Goal: Task Accomplishment & Management: Manage account settings

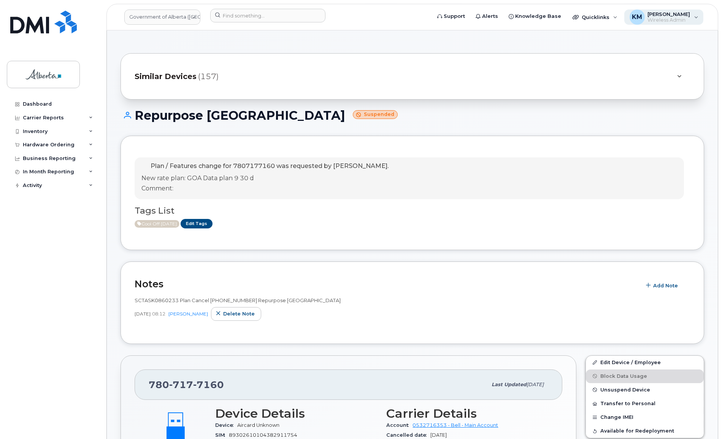
click at [657, 19] on span "Wireless Admin" at bounding box center [669, 20] width 43 height 6
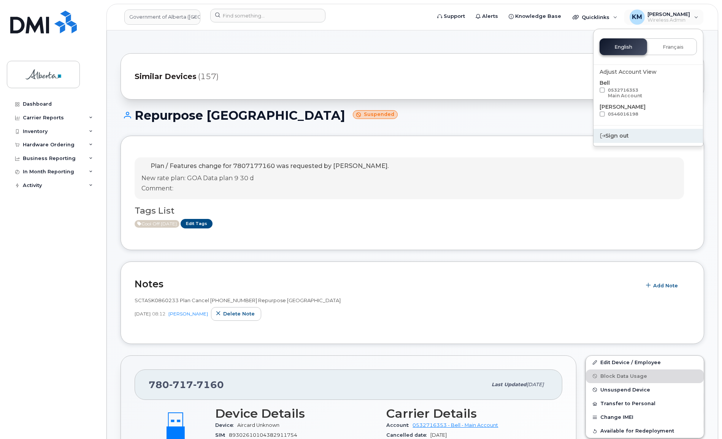
click at [619, 137] on div "Sign out" at bounding box center [647, 136] width 109 height 14
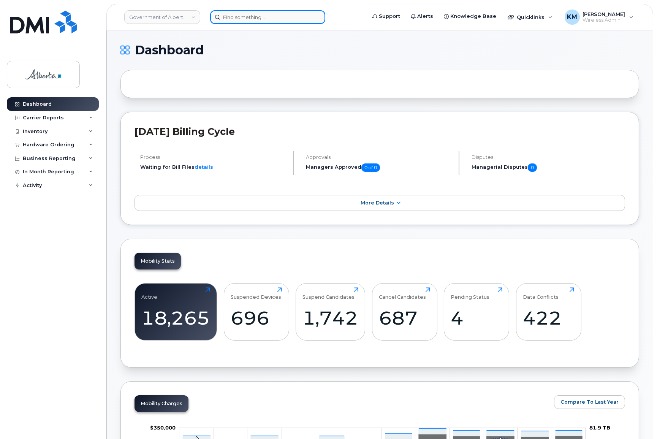
click at [236, 17] on input at bounding box center [267, 17] width 115 height 14
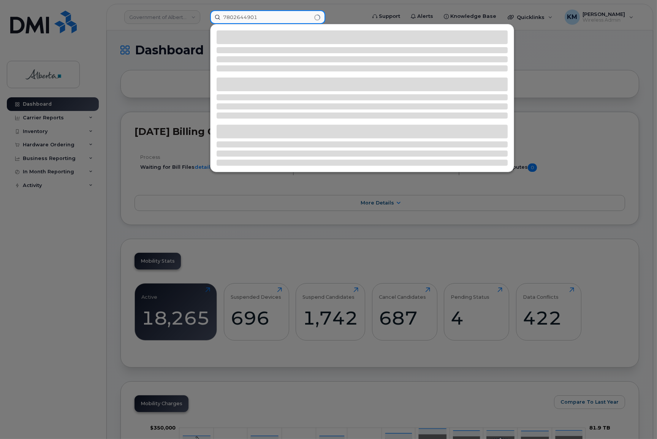
type input "7802644901"
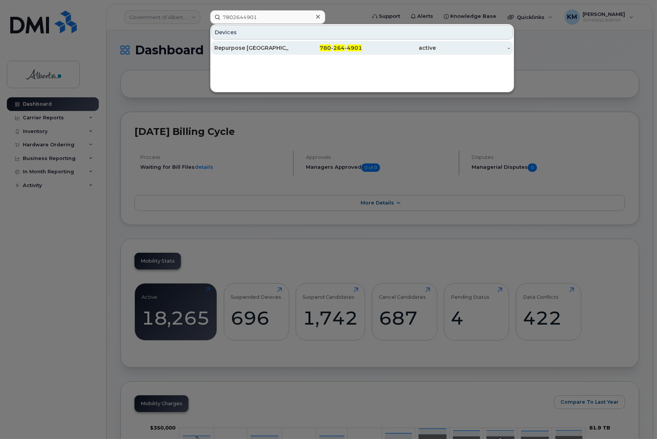
click at [246, 52] on div "Repurpose Edmonton" at bounding box center [251, 48] width 74 height 14
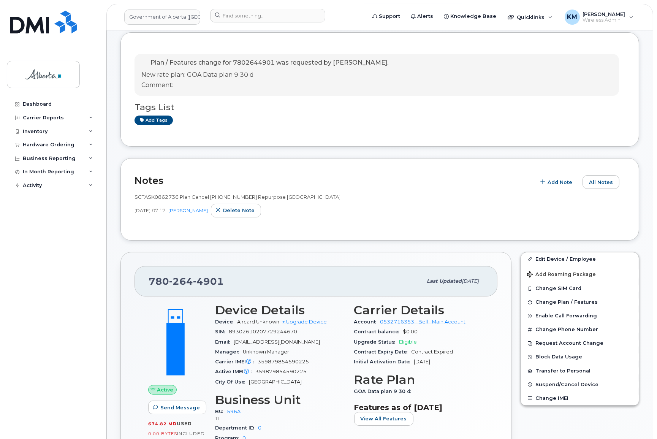
scroll to position [168, 0]
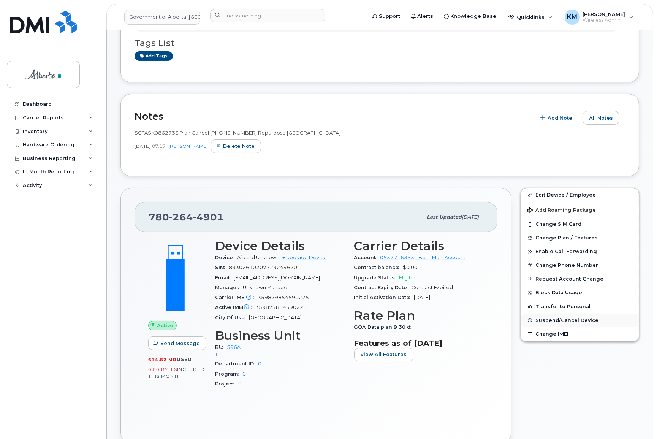
click at [584, 324] on button "Suspend/Cancel Device" at bounding box center [580, 321] width 118 height 14
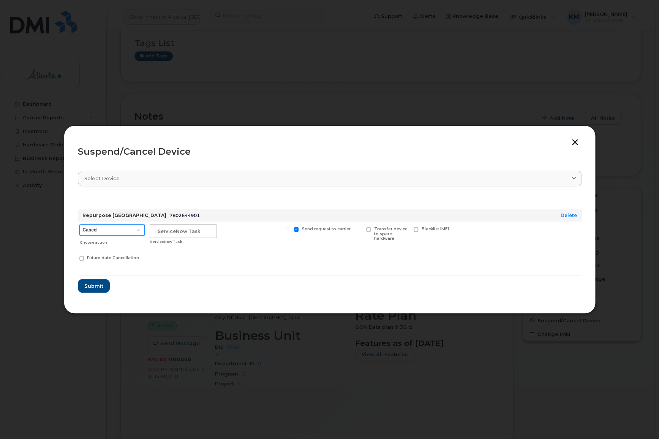
click at [102, 230] on select "Cancel Suspend - Extend Suspension Suspend - Reduced Rate Suspend - Lost Device…" at bounding box center [111, 229] width 65 height 11
select select "[object Object]"
click at [79, 224] on select "Cancel Suspend - Extend Suspension Suspend - Reduced Rate Suspend - Lost Device…" at bounding box center [111, 229] width 65 height 11
click at [183, 233] on input "text" at bounding box center [183, 231] width 67 height 14
type input "SCTASK0862736"
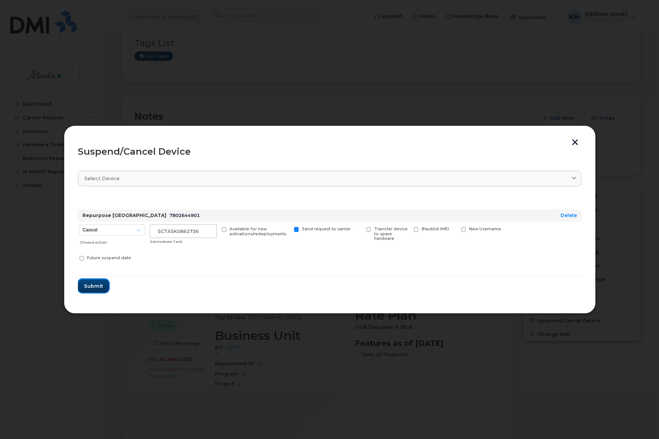
click at [99, 283] on span "Submit" at bounding box center [93, 285] width 19 height 7
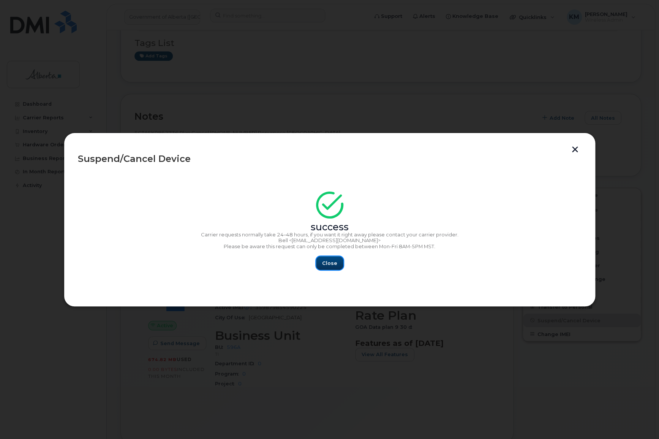
click at [329, 265] on span "Close" at bounding box center [329, 263] width 15 height 7
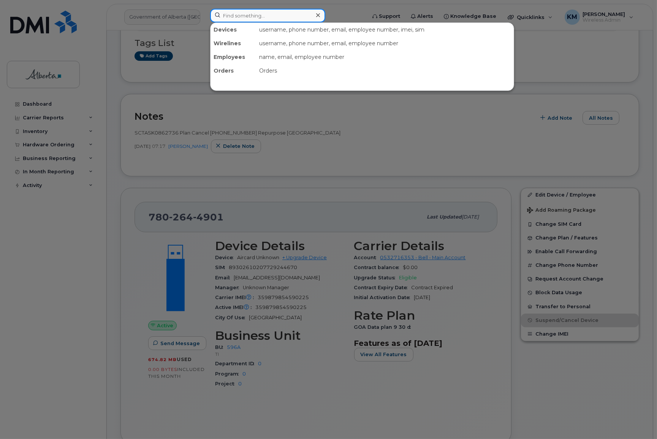
click at [226, 17] on input at bounding box center [267, 16] width 115 height 14
click at [258, 19] on input at bounding box center [267, 16] width 115 height 14
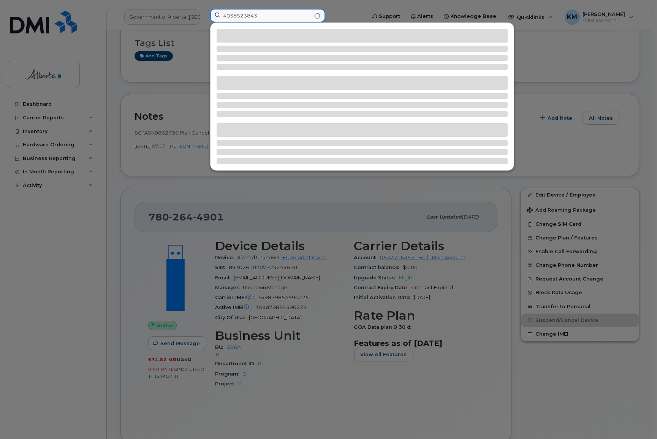
type input "4038523843"
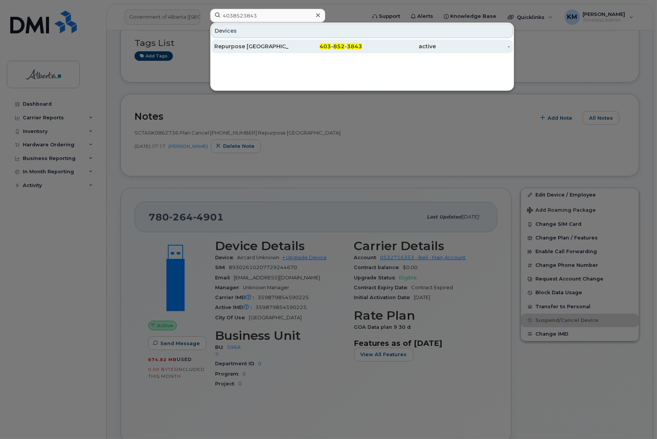
click at [264, 43] on div "Repurpose [GEOGRAPHIC_DATA]" at bounding box center [251, 47] width 74 height 8
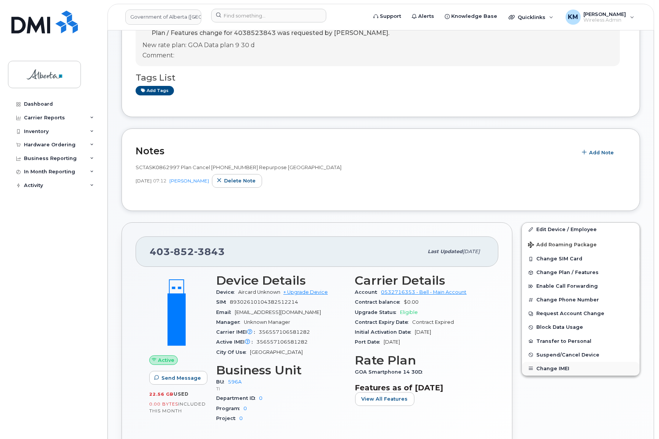
scroll to position [69, 0]
click at [566, 355] on span "Suspend/Cancel Device" at bounding box center [567, 355] width 63 height 6
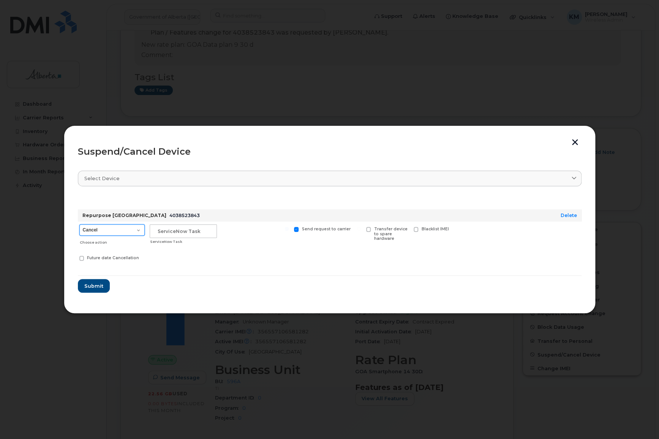
click at [136, 232] on select "Cancel Suspend - Extend Suspension Suspend - Reduced Rate Suspend - Lost Device…" at bounding box center [111, 229] width 65 height 11
select select "[object Object]"
click at [79, 224] on select "Cancel Suspend - Extend Suspension Suspend - Reduced Rate Suspend - Lost Device…" at bounding box center [111, 229] width 65 height 11
click at [171, 230] on input "text" at bounding box center [183, 231] width 67 height 14
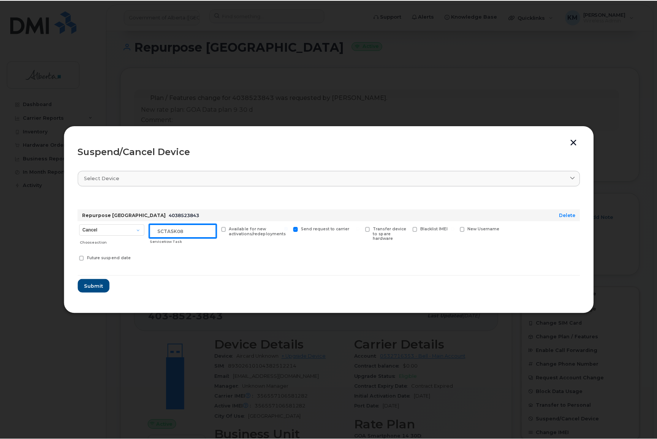
scroll to position [133, 0]
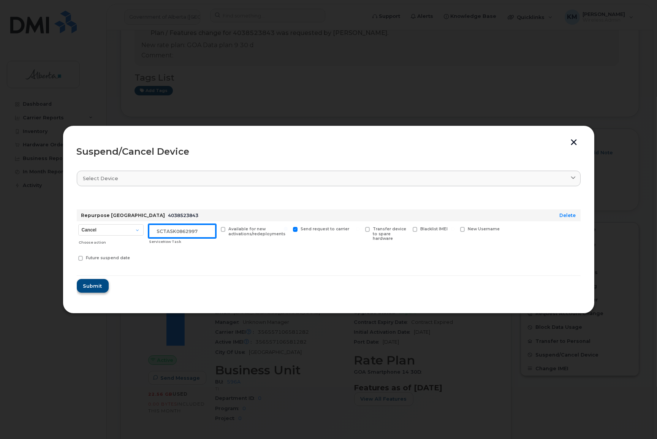
type input "SCTASK0862997"
click at [99, 284] on span "Submit" at bounding box center [92, 285] width 19 height 7
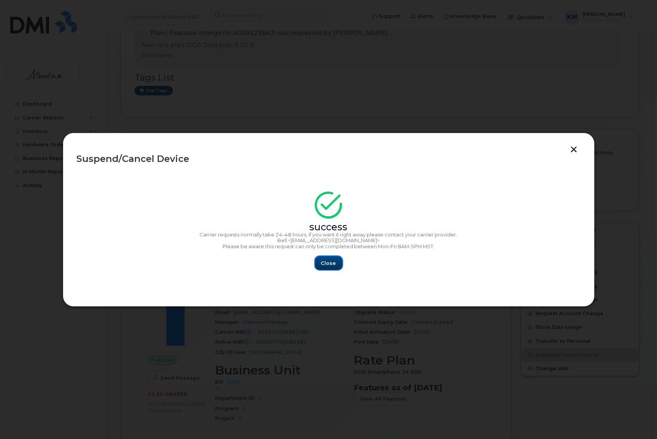
click at [330, 258] on button "Close" at bounding box center [328, 263] width 27 height 14
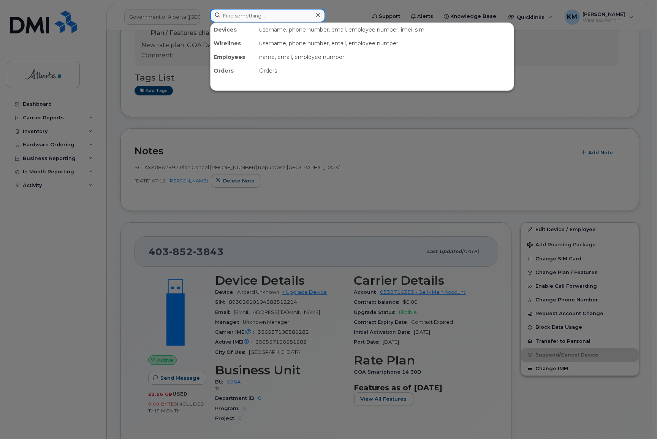
click at [247, 17] on input at bounding box center [267, 16] width 115 height 14
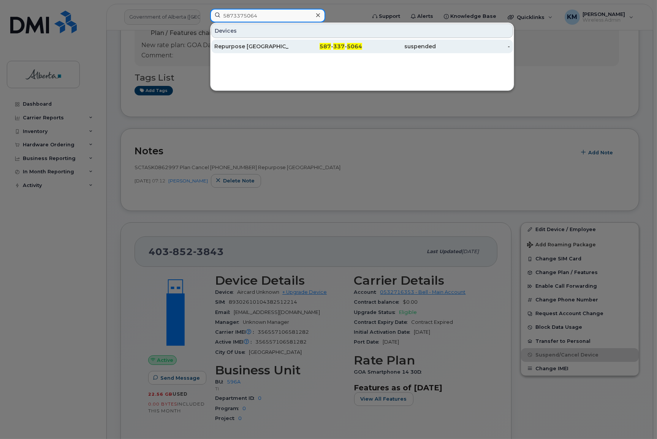
type input "5873375064"
click at [246, 47] on div "Repurpose [GEOGRAPHIC_DATA]" at bounding box center [251, 47] width 74 height 8
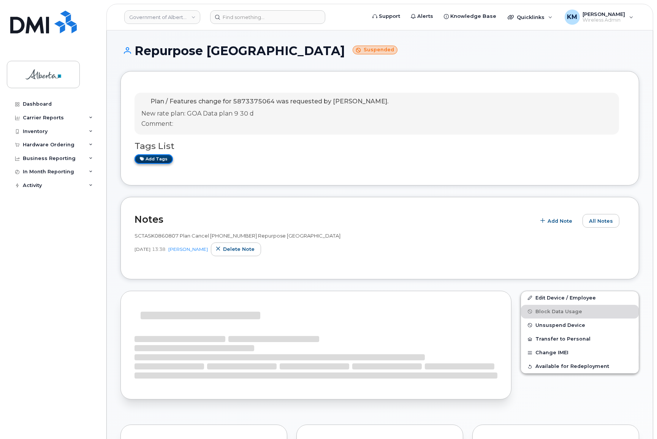
click at [162, 161] on link "Add tags" at bounding box center [154, 159] width 38 height 10
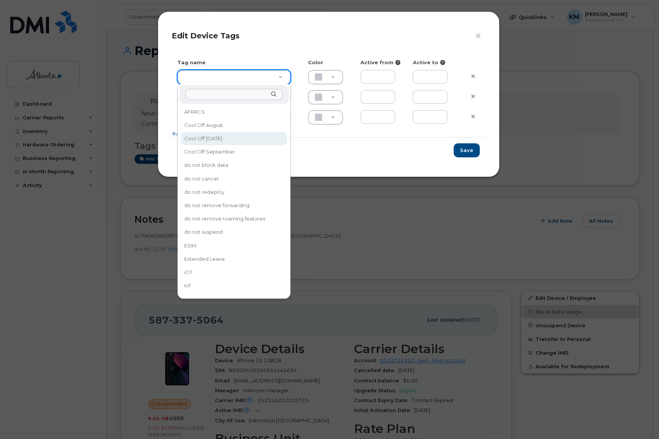
type input "Cool Off October 15"
type input "D6CDC1"
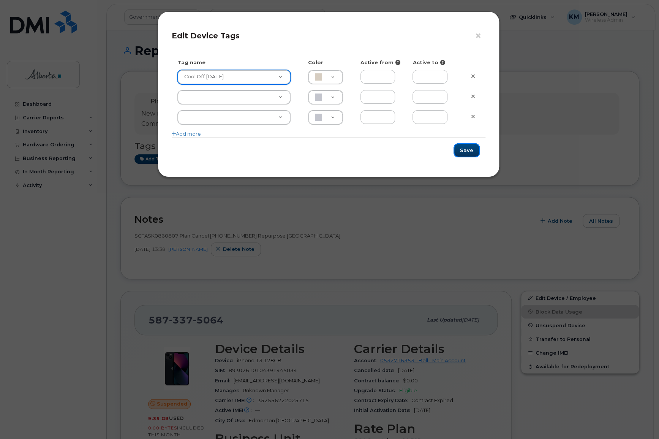
drag, startPoint x: 468, startPoint y: 154, endPoint x: 460, endPoint y: 153, distance: 8.0
click at [466, 154] on button "Save" at bounding box center [467, 150] width 26 height 14
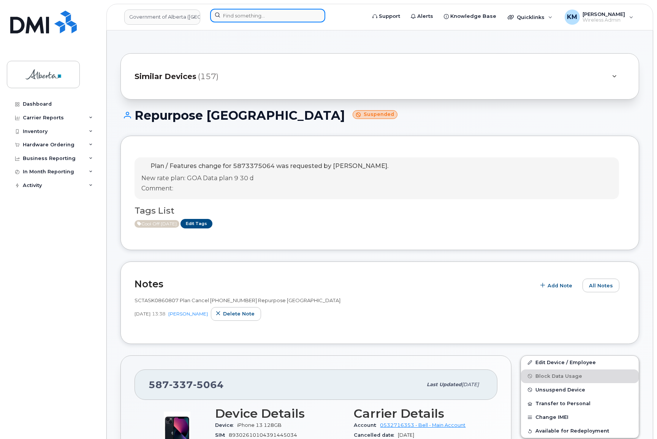
click at [218, 18] on input at bounding box center [267, 16] width 115 height 14
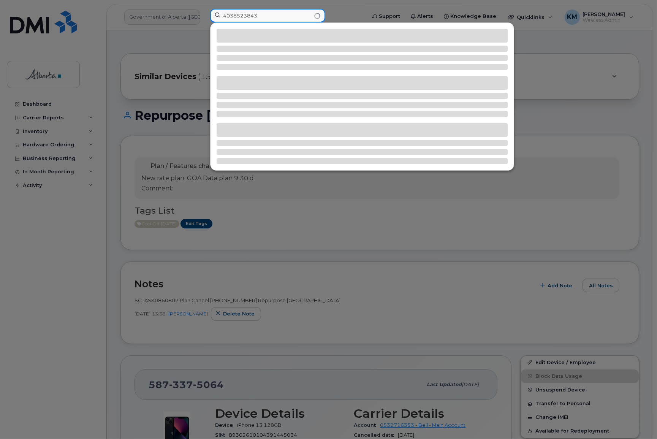
type input "4038523843"
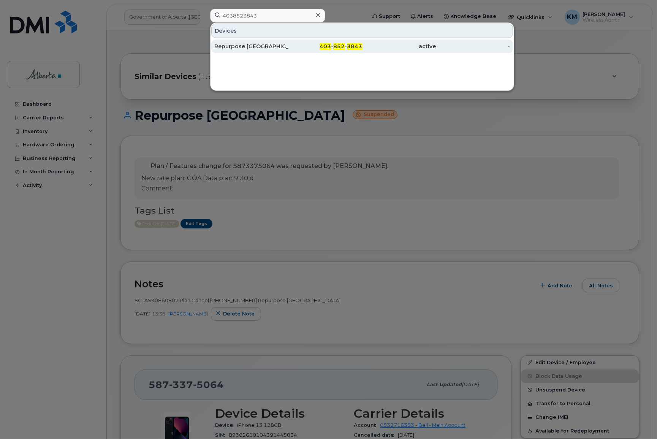
click at [236, 43] on div "Repurpose [GEOGRAPHIC_DATA]" at bounding box center [251, 47] width 74 height 8
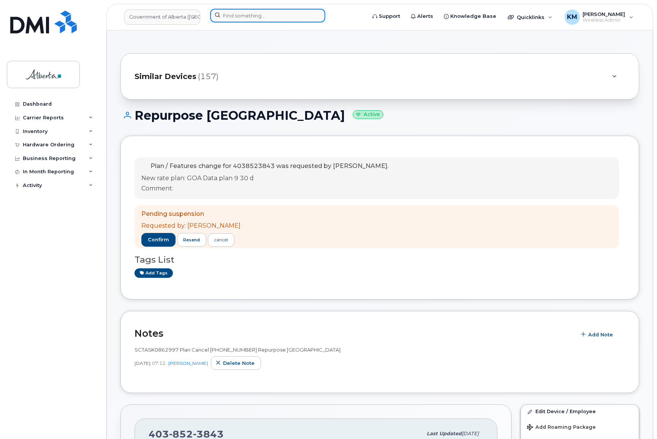
click at [244, 19] on input at bounding box center [267, 16] width 115 height 14
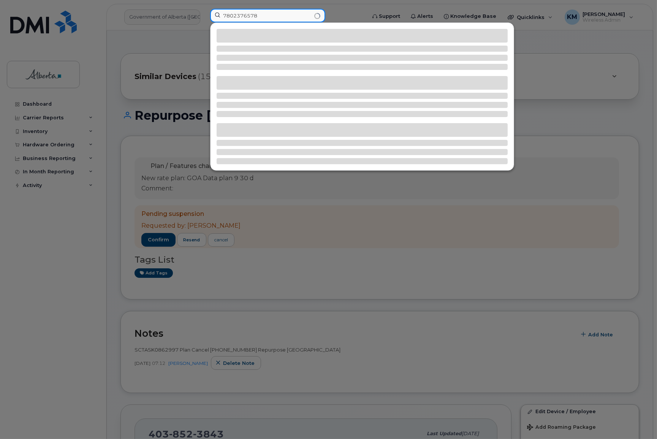
type input "7802376578"
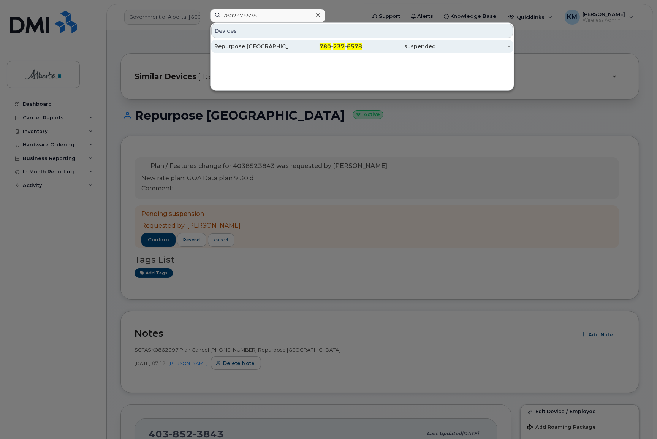
click at [256, 45] on div "Repurpose [GEOGRAPHIC_DATA]" at bounding box center [251, 47] width 74 height 8
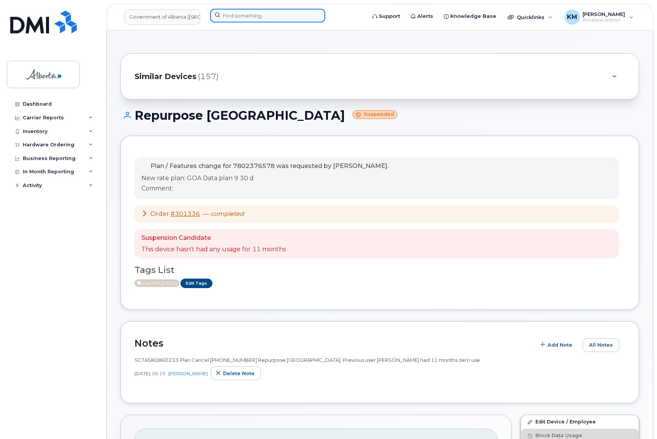
click at [237, 19] on input at bounding box center [267, 16] width 115 height 14
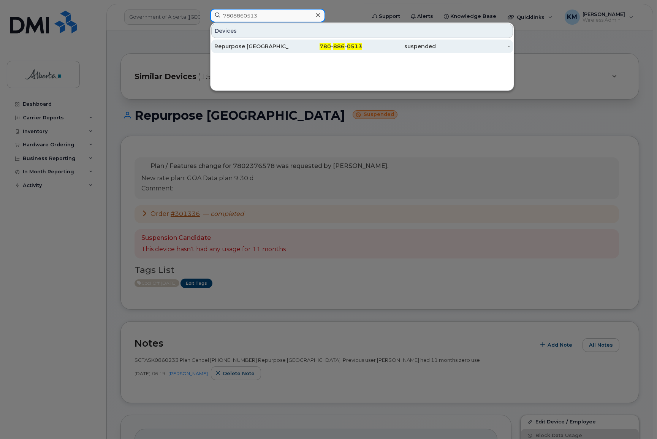
type input "7808860513"
click at [244, 45] on div "Repurpose [GEOGRAPHIC_DATA]" at bounding box center [251, 47] width 74 height 8
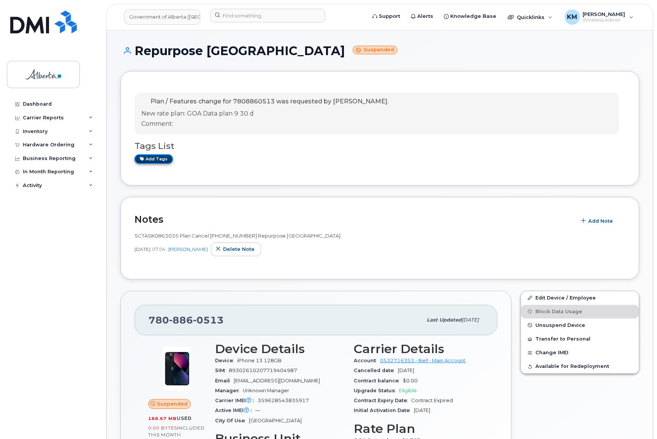
click at [163, 160] on link "Add tags" at bounding box center [154, 159] width 38 height 10
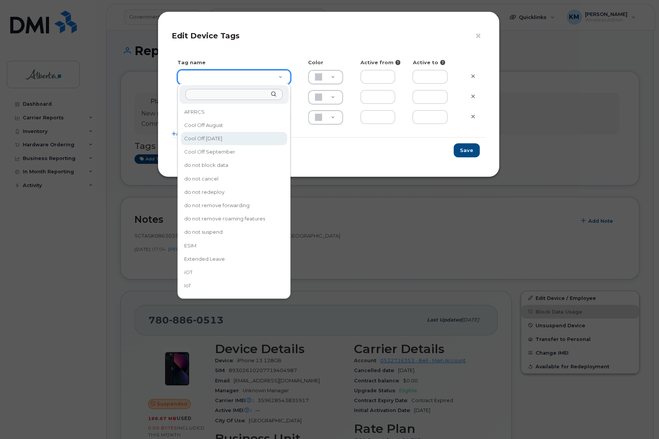
type input "Cool Off October 15"
type input "D6CDC1"
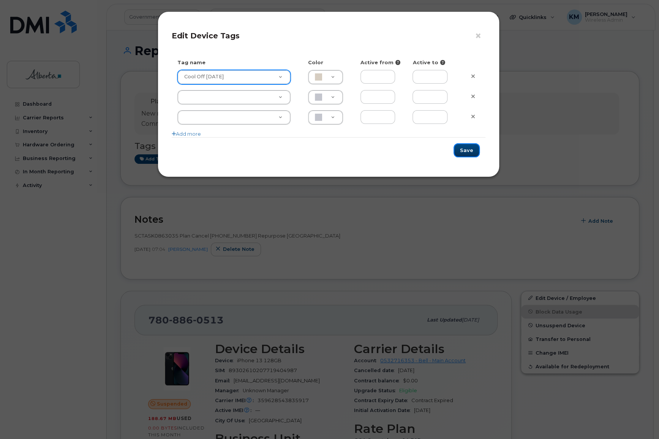
drag, startPoint x: 464, startPoint y: 146, endPoint x: 398, endPoint y: 156, distance: 66.1
click at [458, 145] on button "Save" at bounding box center [467, 150] width 26 height 14
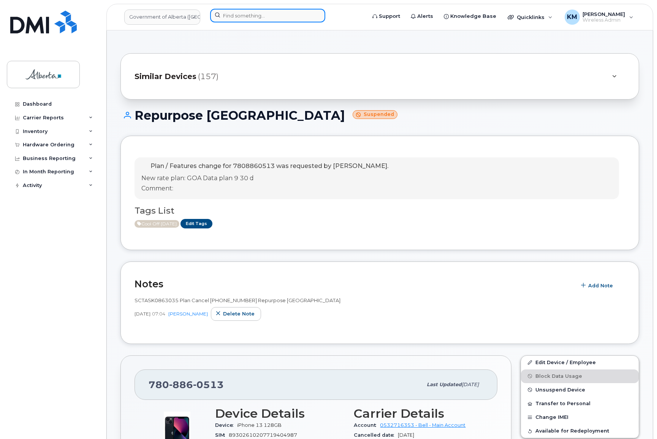
click at [228, 17] on input at bounding box center [267, 16] width 115 height 14
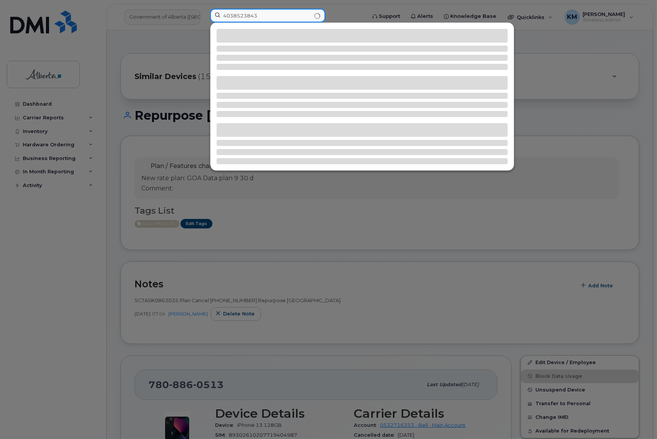
type input "4038523843"
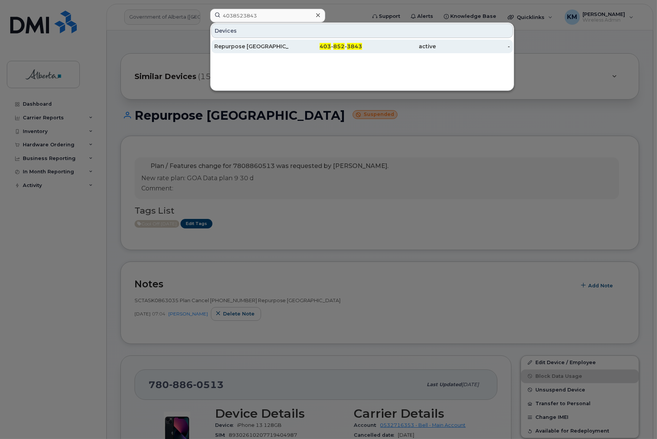
click at [243, 49] on div "Repurpose [GEOGRAPHIC_DATA]" at bounding box center [251, 47] width 74 height 8
